Goal: Navigation & Orientation: Find specific page/section

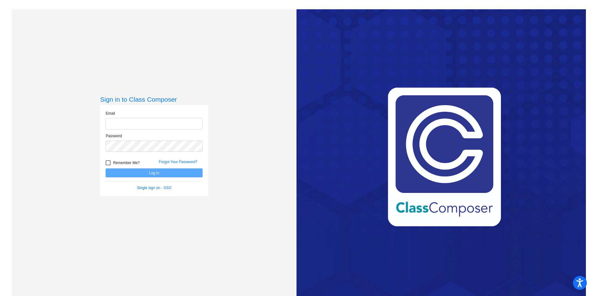
type input "[EMAIL_ADDRESS][DOMAIN_NAME]"
click at [107, 162] on div at bounding box center [108, 162] width 5 height 5
click at [108, 165] on input "Remember Me?" at bounding box center [108, 165] width 0 height 0
checkbox input "true"
click at [143, 173] on button "Log In" at bounding box center [154, 172] width 97 height 9
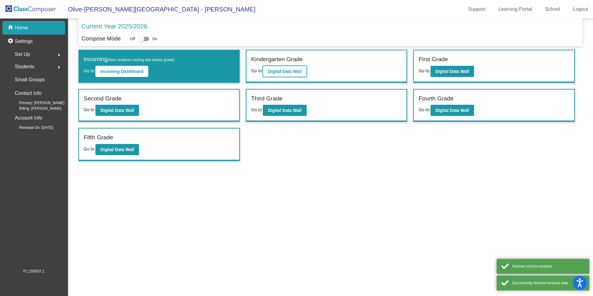
click at [287, 74] on button "Digital Data Wall" at bounding box center [285, 71] width 44 height 11
